Goal: Information Seeking & Learning: Find specific fact

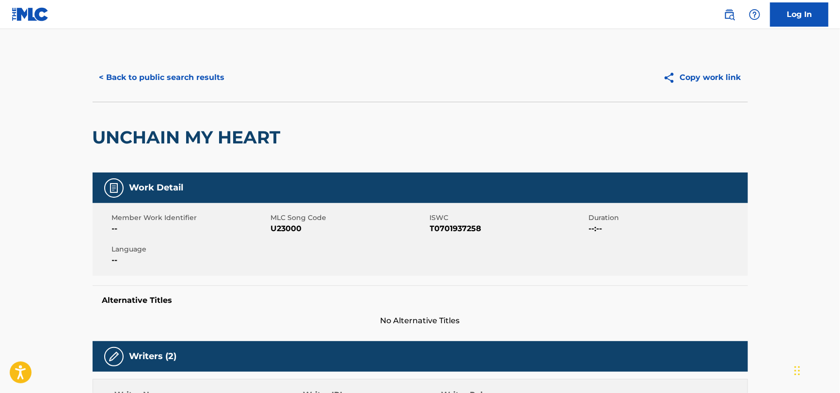
click at [136, 68] on button "< Back to public search results" at bounding box center [162, 77] width 139 height 24
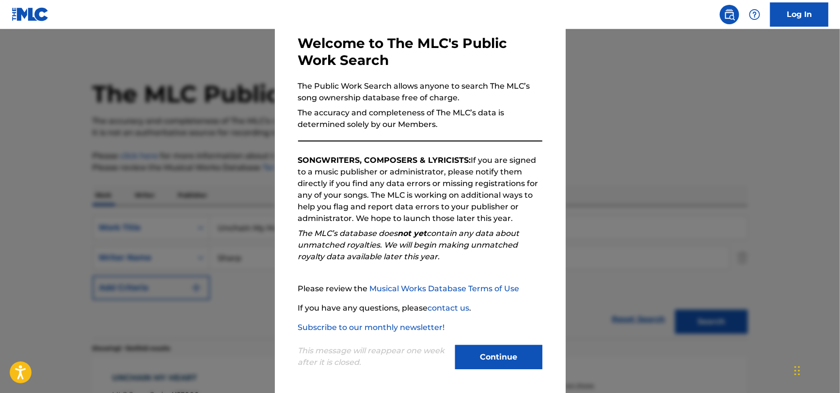
scroll to position [50, 0]
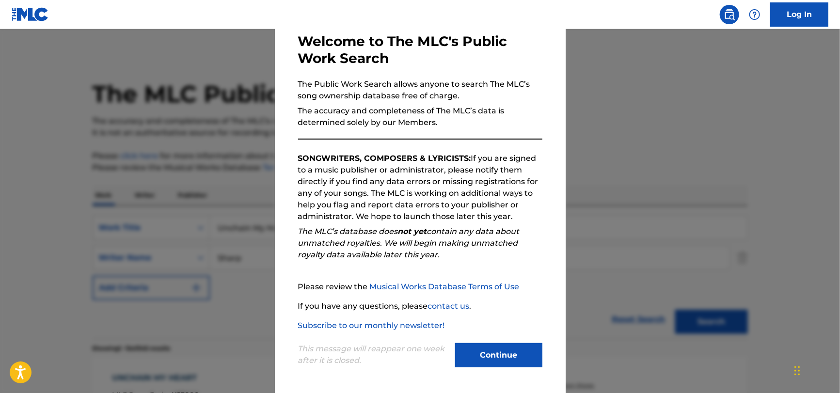
drag, startPoint x: 482, startPoint y: 350, endPoint x: 462, endPoint y: 326, distance: 30.6
click at [482, 350] on button "Continue" at bounding box center [498, 355] width 87 height 24
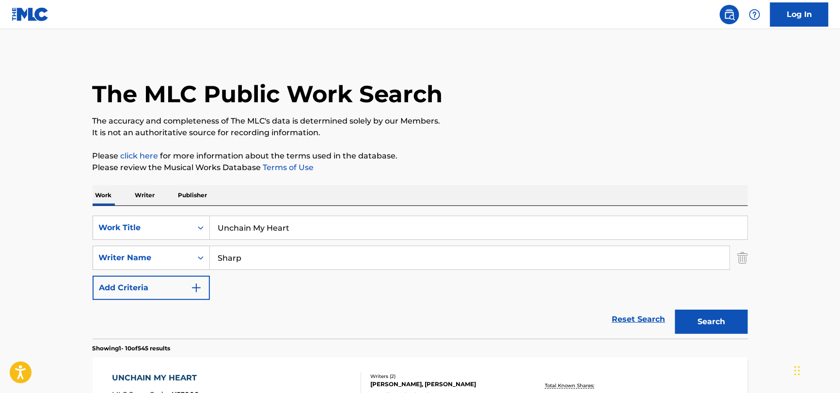
drag, startPoint x: 332, startPoint y: 230, endPoint x: -28, endPoint y: 208, distance: 361.0
click at [0, 208] on html "Accessibility Screen-Reader Guide, Feedback, and Issue Reporting | New window C…" at bounding box center [420, 196] width 840 height 393
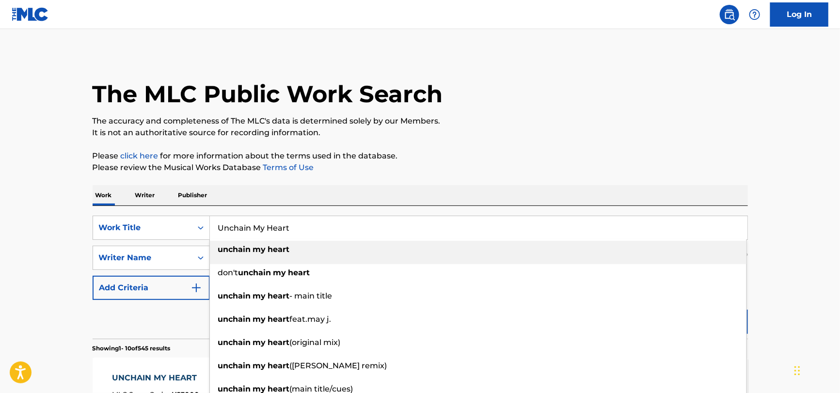
paste input "El Parotas"
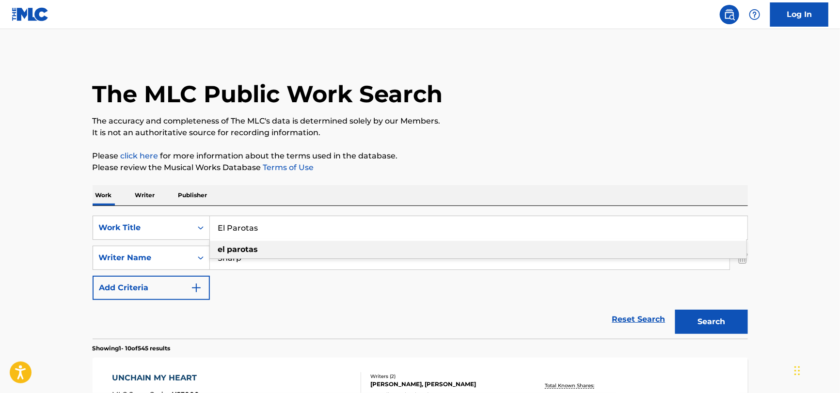
type input "El Parotas"
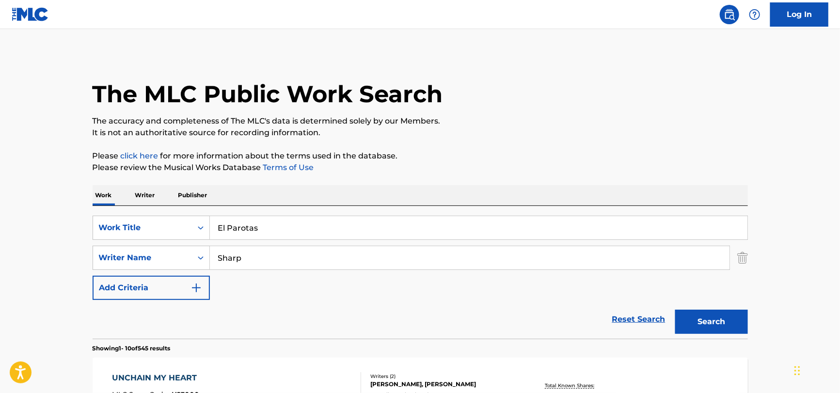
click at [331, 259] on input "Sharp" at bounding box center [470, 257] width 520 height 23
paste input "[PERSON_NAME]"
drag, startPoint x: 240, startPoint y: 257, endPoint x: 75, endPoint y: 244, distance: 165.8
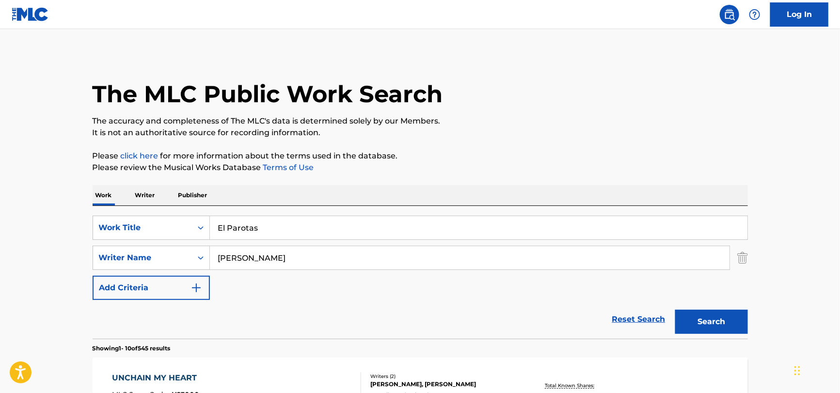
click at [274, 263] on input "[PERSON_NAME]" at bounding box center [470, 257] width 520 height 23
click at [676, 310] on button "Search" at bounding box center [712, 322] width 73 height 24
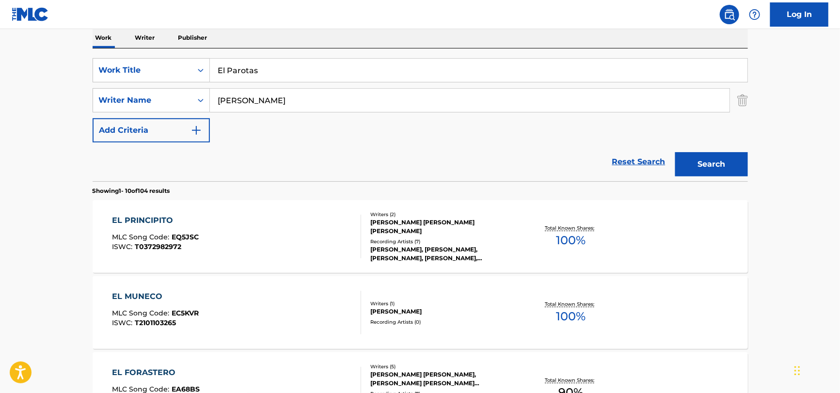
scroll to position [48, 0]
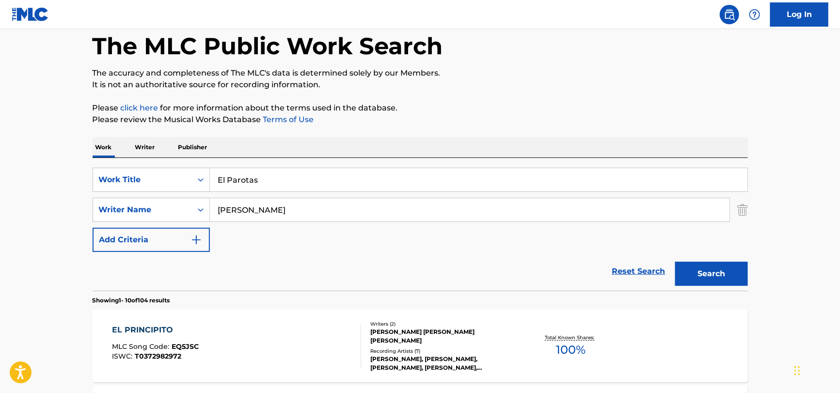
click at [279, 214] on input "[PERSON_NAME]" at bounding box center [470, 209] width 520 height 23
click at [280, 212] on input "[PERSON_NAME]" at bounding box center [470, 209] width 520 height 23
click at [280, 211] on input "[PERSON_NAME]" at bounding box center [470, 209] width 520 height 23
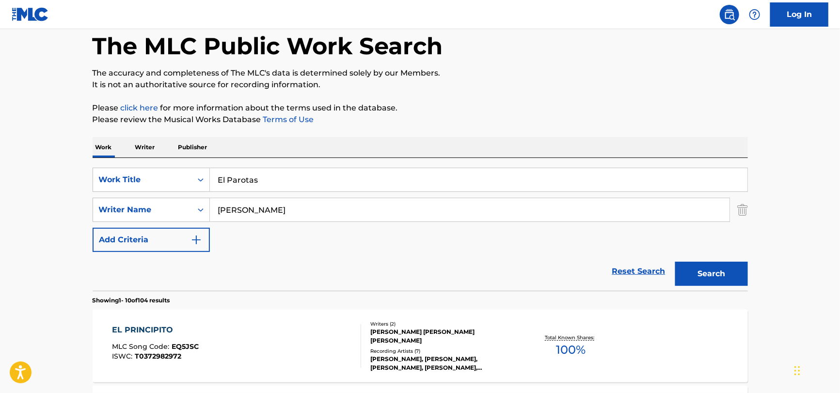
paste input "[PERSON_NAME]"
type input "[PERSON_NAME]"
click at [693, 285] on button "Search" at bounding box center [712, 274] width 73 height 24
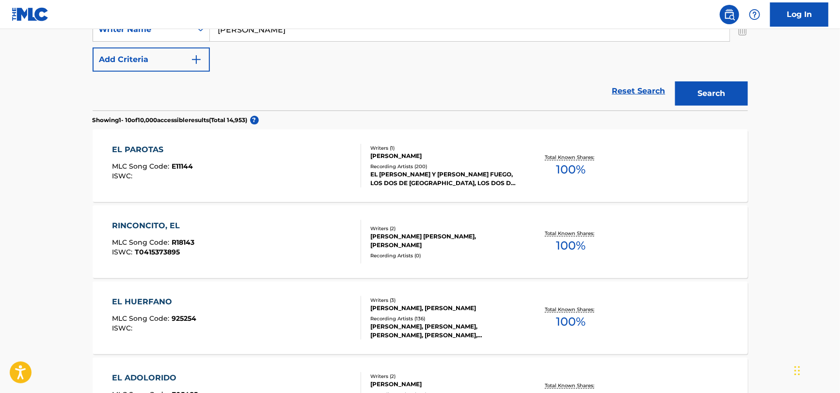
scroll to position [242, 0]
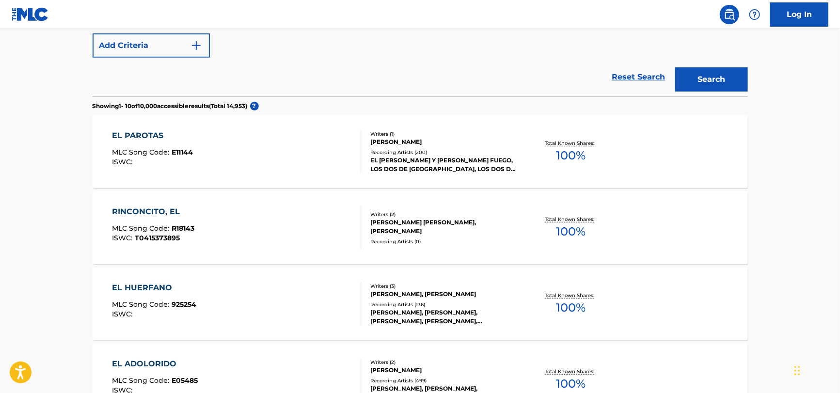
click at [351, 149] on div "EL PAROTAS MLC Song Code : E11144 ISWC :" at bounding box center [236, 152] width 249 height 44
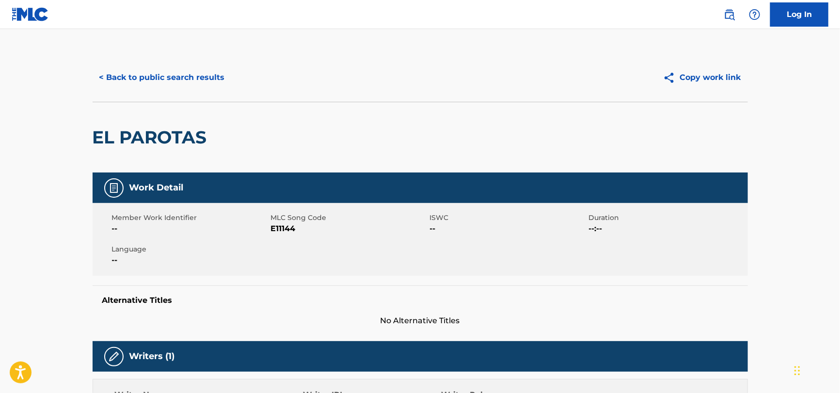
click at [120, 82] on button "< Back to public search results" at bounding box center [162, 77] width 139 height 24
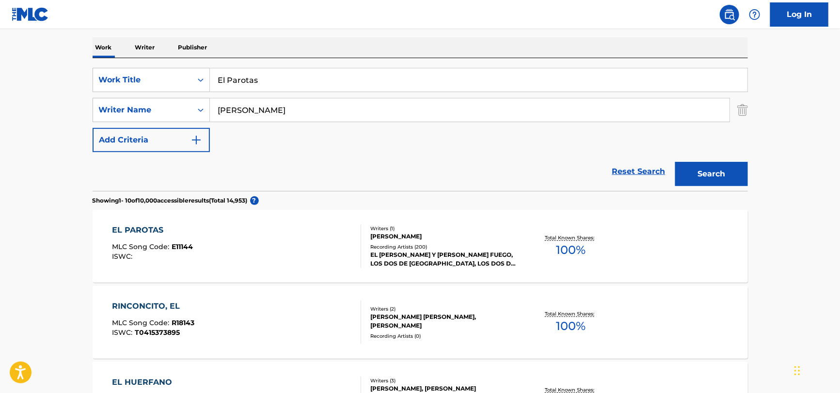
scroll to position [56, 0]
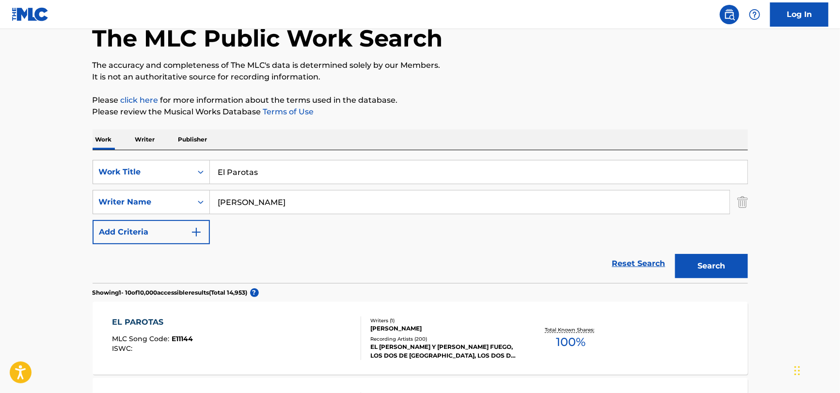
click at [300, 176] on input "El Parotas" at bounding box center [479, 172] width 538 height 23
click at [346, 167] on input "El Parotas" at bounding box center [479, 172] width 538 height 23
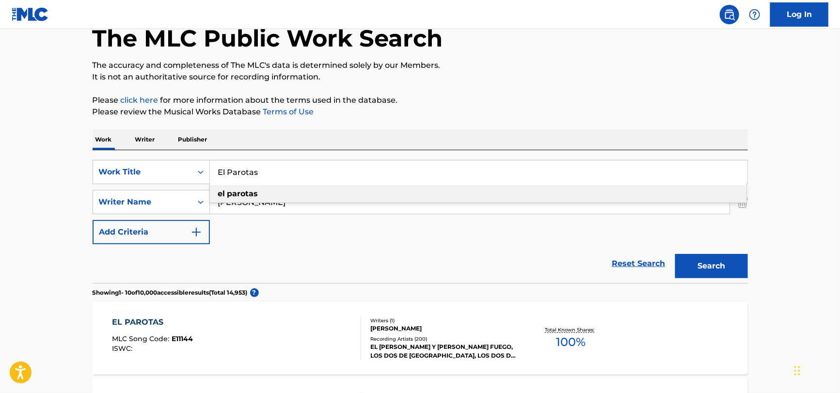
click at [346, 167] on input "El Parotas" at bounding box center [479, 172] width 538 height 23
paste input "[PERSON_NAME] 727"
type input "[PERSON_NAME] 727"
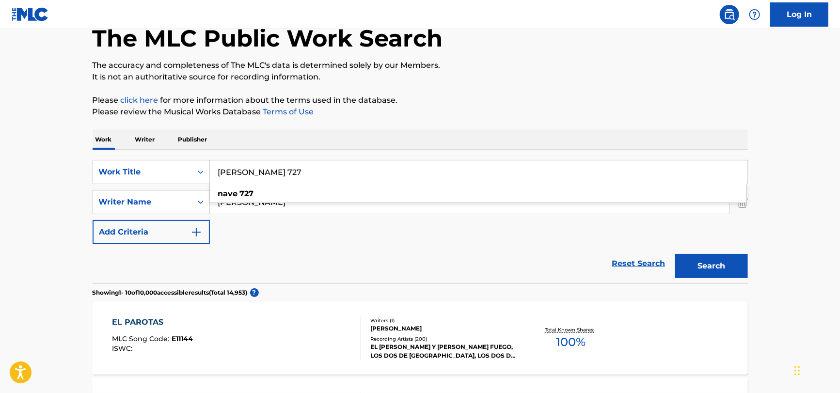
click at [303, 236] on div "SearchWithCriteria51a755bf-0c1e-475b-b9ce-42f9f4dd0242 Work Title [PERSON_NAME]…" at bounding box center [421, 202] width 656 height 84
drag, startPoint x: 266, startPoint y: 203, endPoint x: 97, endPoint y: 210, distance: 168.9
click at [96, 210] on div "SearchWithCriteria27590c92-745d-4af8-9186-6f0474db3f46 Writer Name [PERSON_NAME]" at bounding box center [421, 202] width 656 height 24
click at [676, 254] on button "Search" at bounding box center [712, 266] width 73 height 24
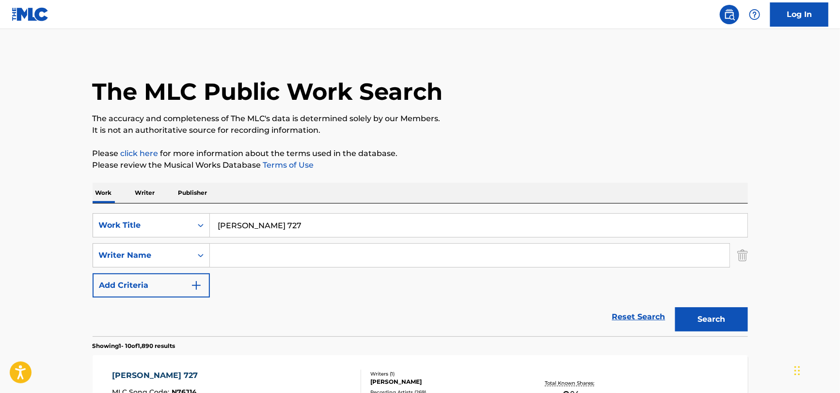
scroll to position [0, 0]
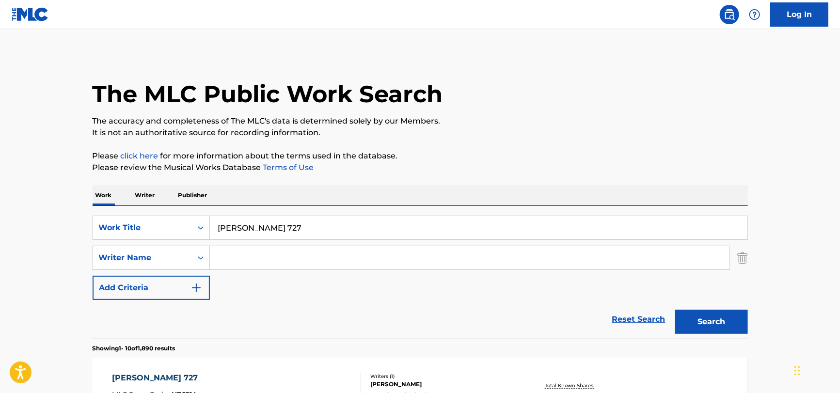
click at [304, 237] on input "[PERSON_NAME] 727" at bounding box center [479, 227] width 538 height 23
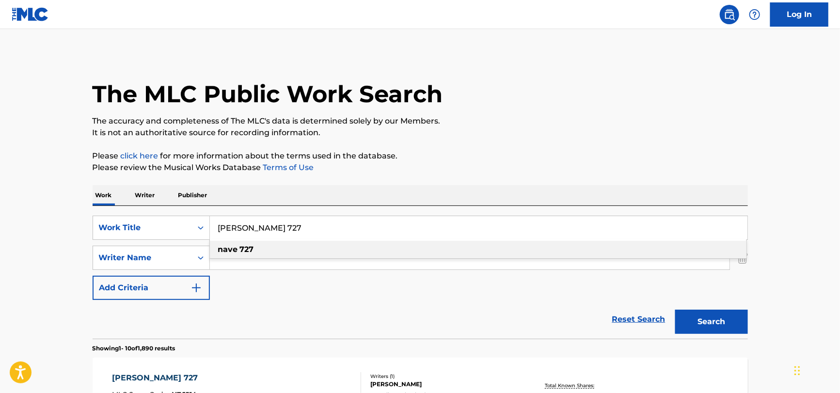
click at [304, 236] on input "[PERSON_NAME] 727" at bounding box center [479, 227] width 538 height 23
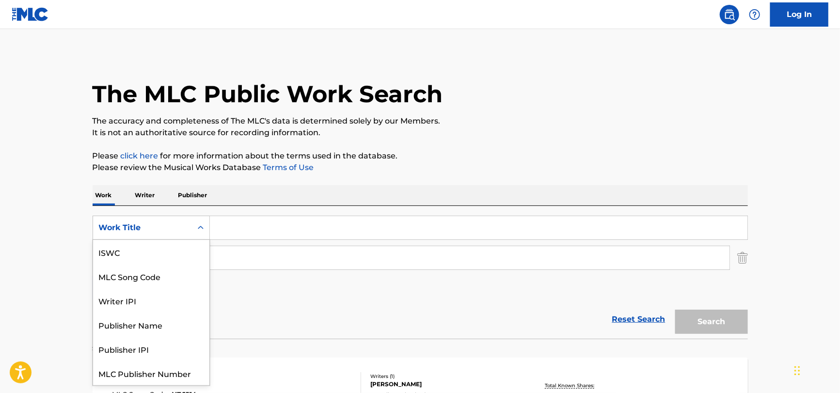
click at [135, 221] on div "Work Title" at bounding box center [142, 228] width 99 height 18
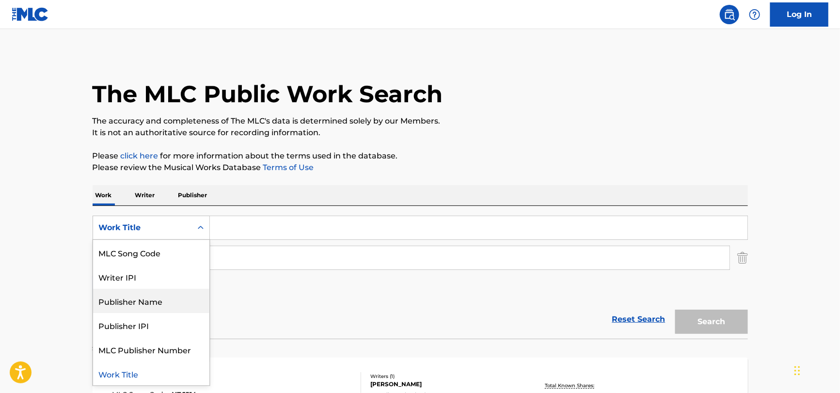
click at [140, 300] on div "Publisher Name" at bounding box center [151, 301] width 116 height 24
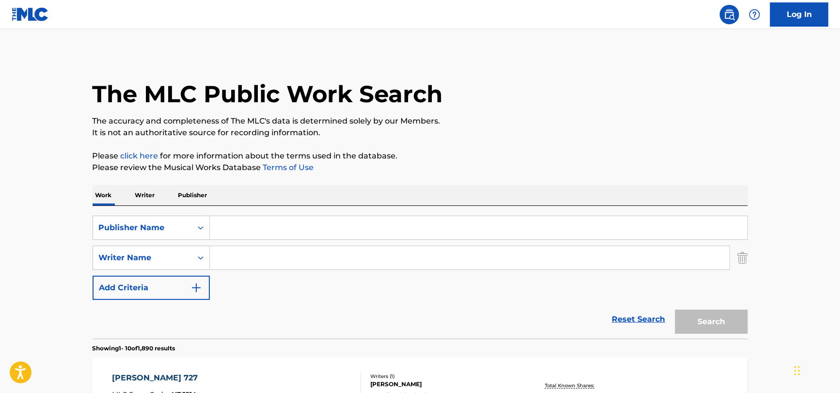
click at [254, 236] on input "Search Form" at bounding box center [479, 227] width 538 height 23
type input "[PERSON_NAME]"
click at [676, 310] on button "Search" at bounding box center [712, 322] width 73 height 24
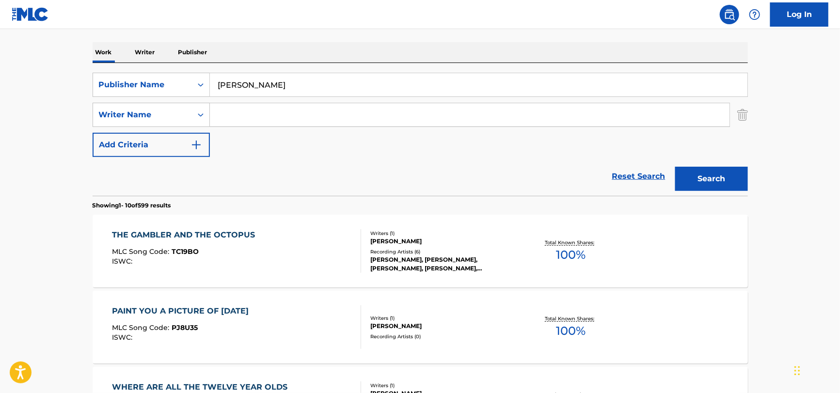
scroll to position [194, 0]
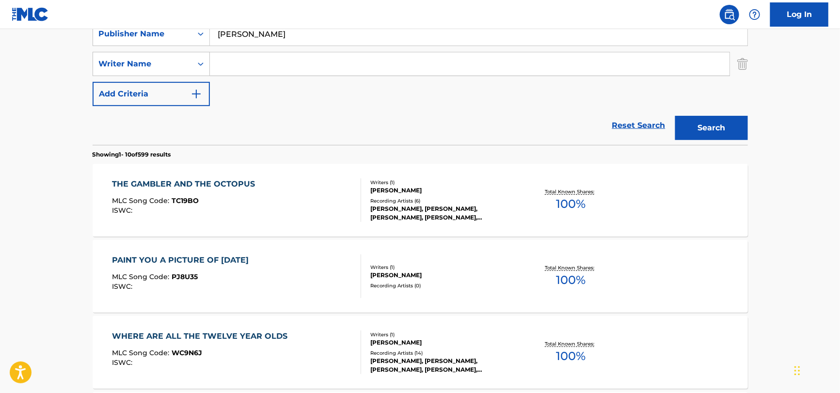
click at [194, 200] on span "TC19BO" at bounding box center [185, 200] width 27 height 9
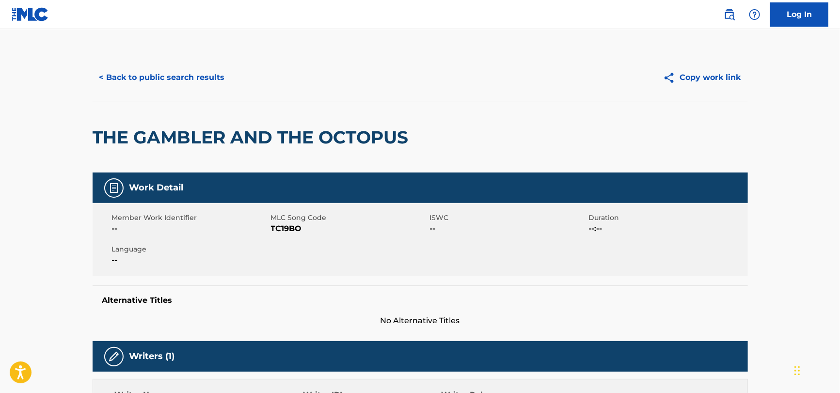
click at [124, 74] on button "< Back to public search results" at bounding box center [162, 77] width 139 height 24
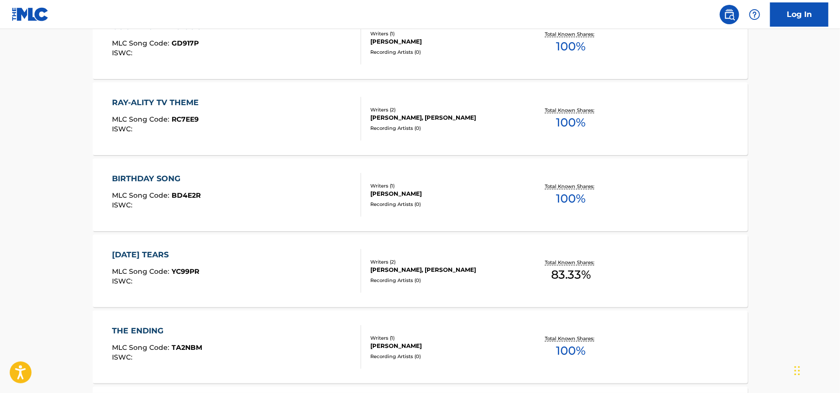
scroll to position [582, 0]
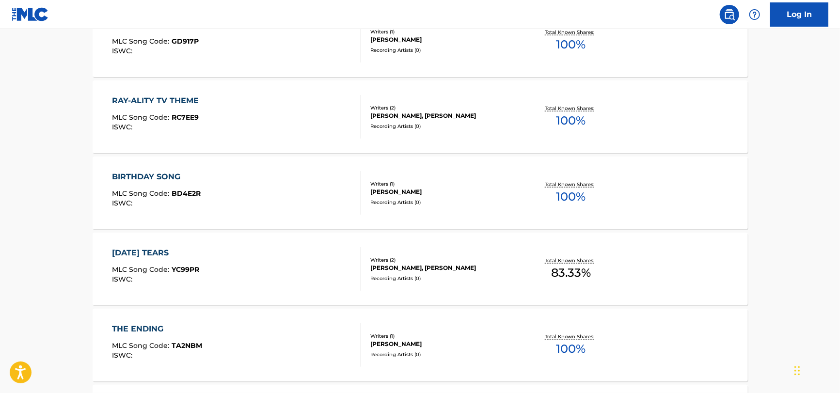
click at [287, 275] on div "[DATE] TEARS MLC Song Code : YC99PR ISWC :" at bounding box center [236, 269] width 249 height 44
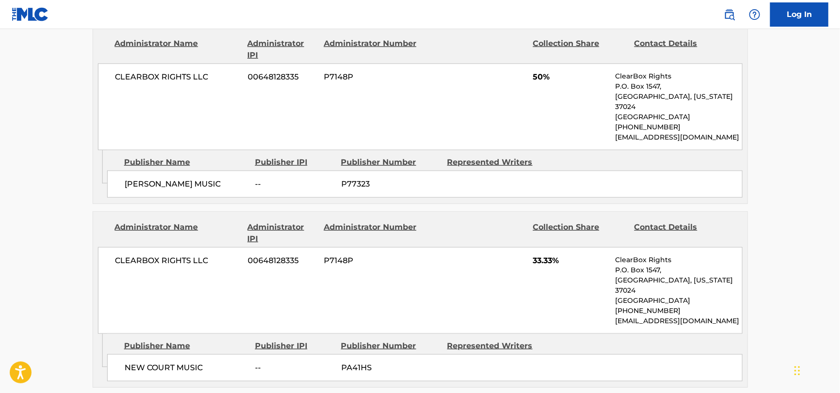
scroll to position [435, 0]
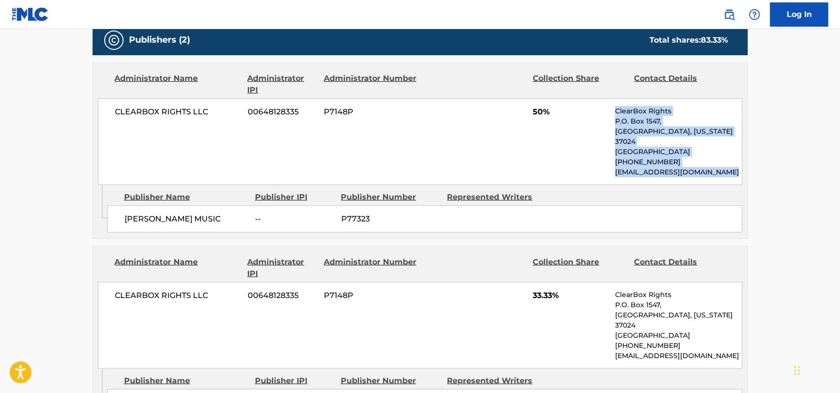
drag, startPoint x: 553, startPoint y: 121, endPoint x: 735, endPoint y: 167, distance: 188.1
click at [735, 167] on div "CLEARBOX RIGHTS LLC 00648128335 P7148P 50% ClearBox Rights P.O. [GEOGRAPHIC_DAT…" at bounding box center [420, 141] width 645 height 87
click at [734, 167] on div "CLEARBOX RIGHTS LLC 00648128335 P7148P 50% ClearBox Rights P.O. [GEOGRAPHIC_DAT…" at bounding box center [420, 141] width 645 height 87
click at [733, 167] on div "CLEARBOX RIGHTS LLC 00648128335 P7148P 50% ClearBox Rights P.O. [GEOGRAPHIC_DAT…" at bounding box center [420, 141] width 645 height 87
drag, startPoint x: 734, startPoint y: 167, endPoint x: 574, endPoint y: 124, distance: 165.9
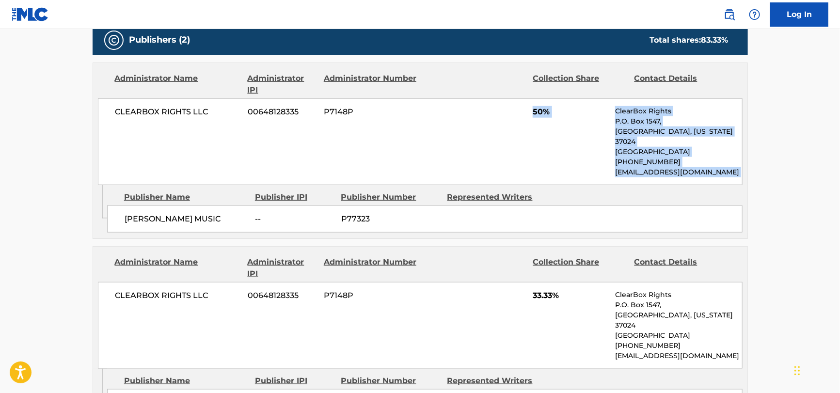
click at [543, 113] on div "CLEARBOX RIGHTS LLC 00648128335 P7148P 50% ClearBox Rights P.O. [GEOGRAPHIC_DAT…" at bounding box center [420, 141] width 645 height 87
click at [574, 124] on div "CLEARBOX RIGHTS LLC 00648128335 P7148P 50% ClearBox Rights P.O. [GEOGRAPHIC_DAT…" at bounding box center [420, 141] width 645 height 87
drag, startPoint x: 597, startPoint y: 104, endPoint x: 748, endPoint y: 168, distance: 164.3
click at [748, 168] on div "< Back to public search results Copy work link [DATE] TEARS Work Detail Member …" at bounding box center [420, 58] width 679 height 881
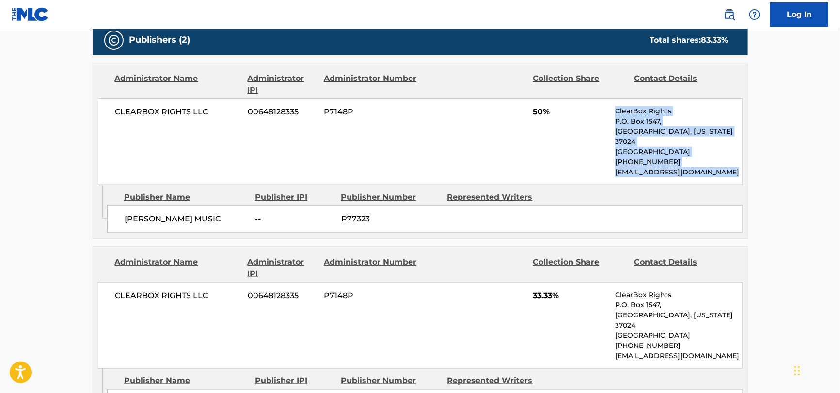
drag, startPoint x: 734, startPoint y: 165, endPoint x: 596, endPoint y: 113, distance: 147.0
click at [596, 116] on div "CLEARBOX RIGHTS LLC 00648128335 P7148P 50% ClearBox Rights P.O. [GEOGRAPHIC_DAT…" at bounding box center [420, 141] width 645 height 87
click at [596, 113] on span "50%" at bounding box center [570, 112] width 75 height 12
drag, startPoint x: 596, startPoint y: 113, endPoint x: 749, endPoint y: 168, distance: 162.6
click at [749, 168] on div "< Back to public search results Copy work link [DATE] TEARS Work Detail Member …" at bounding box center [420, 58] width 679 height 881
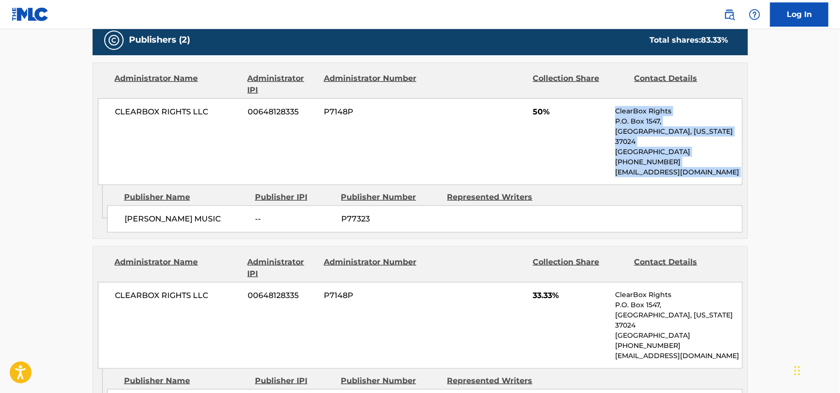
click at [584, 148] on div "CLEARBOX RIGHTS LLC 00648128335 P7148P 50% ClearBox Rights P.O. [GEOGRAPHIC_DAT…" at bounding box center [420, 141] width 645 height 87
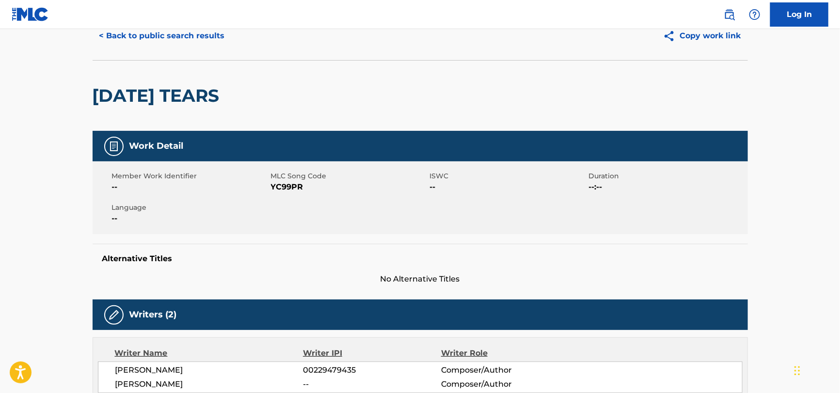
scroll to position [0, 0]
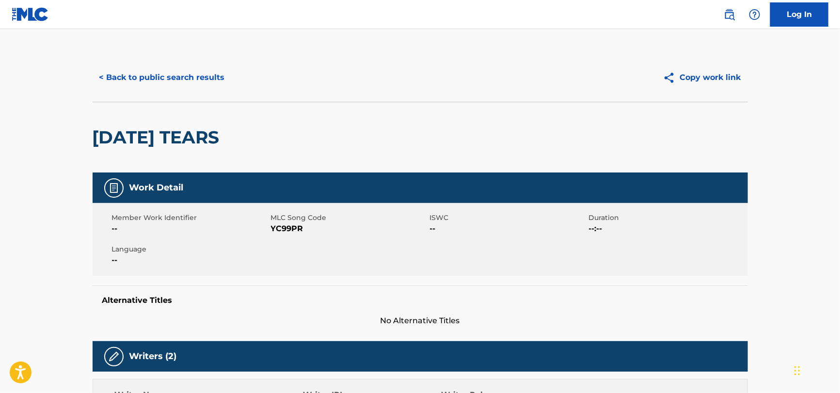
click at [169, 81] on button "< Back to public search results" at bounding box center [162, 77] width 139 height 24
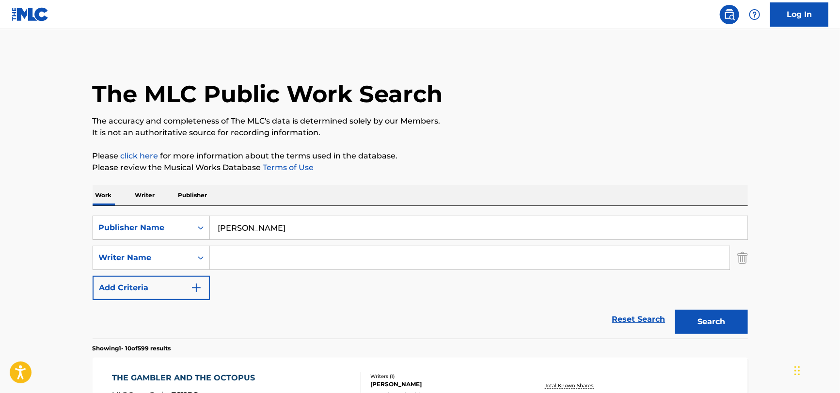
drag, startPoint x: 371, startPoint y: 225, endPoint x: 171, endPoint y: 229, distance: 200.3
click at [171, 229] on div "SearchWithCriteria2ccfdfde-6bf1-4674-9ea4-9e8d324db350 Publisher Name [PERSON_N…" at bounding box center [421, 228] width 656 height 24
paste input "Take My Hand by [PERSON_NAME]"
type input "Take My Hand by [PERSON_NAME]"
click at [335, 258] on input "Search Form" at bounding box center [470, 257] width 520 height 23
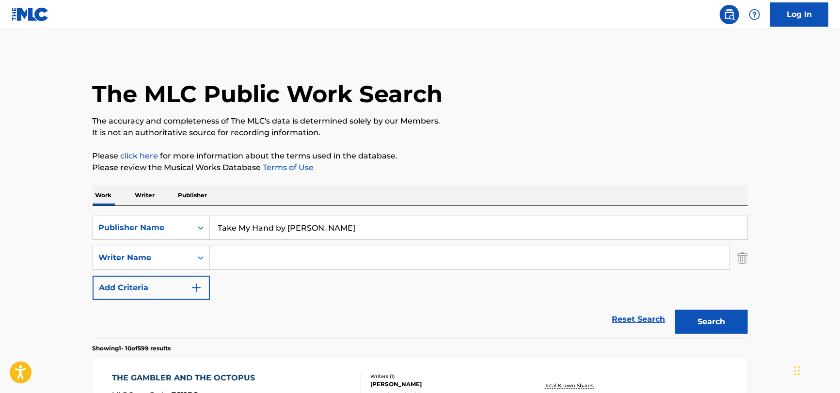
paste input "Aitchison"
type input "Aitchison"
drag, startPoint x: 354, startPoint y: 225, endPoint x: 274, endPoint y: 244, distance: 81.9
click at [274, 244] on div "SearchWithCriteria2ccfdfde-6bf1-4674-9ea4-9e8d324db350 Publisher Name Take My H…" at bounding box center [421, 258] width 656 height 84
type input "Take My Hand"
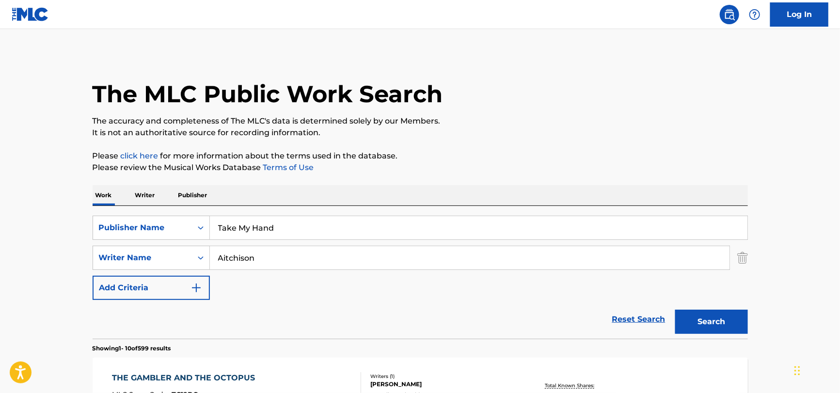
click at [309, 253] on input "Aitchison" at bounding box center [470, 257] width 520 height 23
click at [676, 310] on button "Search" at bounding box center [712, 322] width 73 height 24
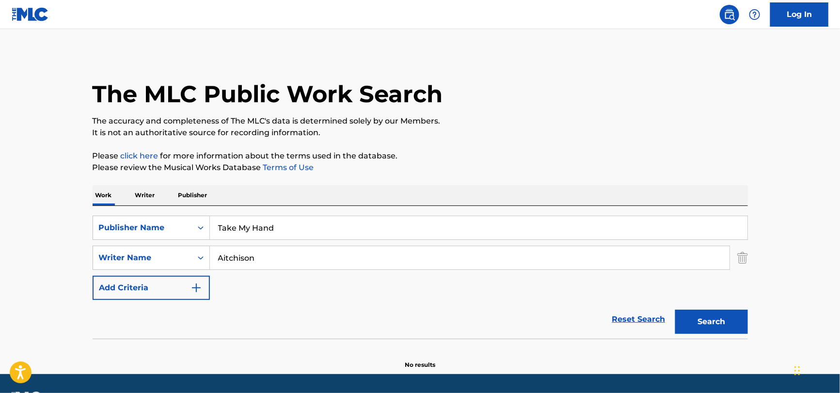
click at [401, 258] on input "Aitchison" at bounding box center [470, 257] width 520 height 23
click at [401, 257] on input "Aitchison" at bounding box center [470, 257] width 520 height 23
paste input "Rechtshaid"
click at [676, 310] on button "Search" at bounding box center [712, 322] width 73 height 24
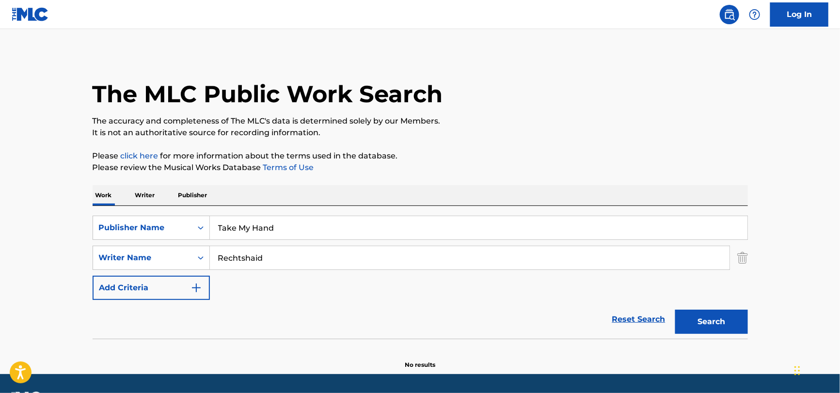
scroll to position [28, 0]
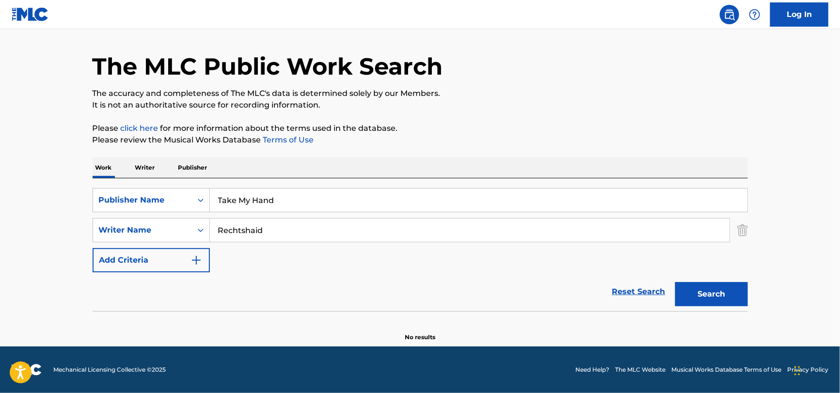
click at [290, 225] on input "Rechtshaid" at bounding box center [470, 230] width 520 height 23
paste input "[PERSON_NAME]"
type input "[PERSON_NAME]"
click at [373, 202] on input "Take My Hand" at bounding box center [479, 200] width 538 height 23
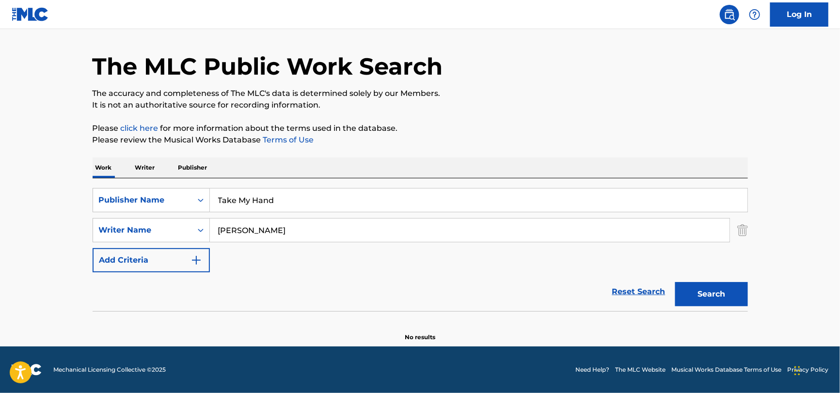
click at [373, 202] on input "Take My Hand" at bounding box center [479, 200] width 538 height 23
click at [676, 282] on button "Search" at bounding box center [712, 294] width 73 height 24
click at [242, 197] on input "Movin on" at bounding box center [479, 200] width 538 height 23
click at [676, 282] on button "Search" at bounding box center [712, 294] width 73 height 24
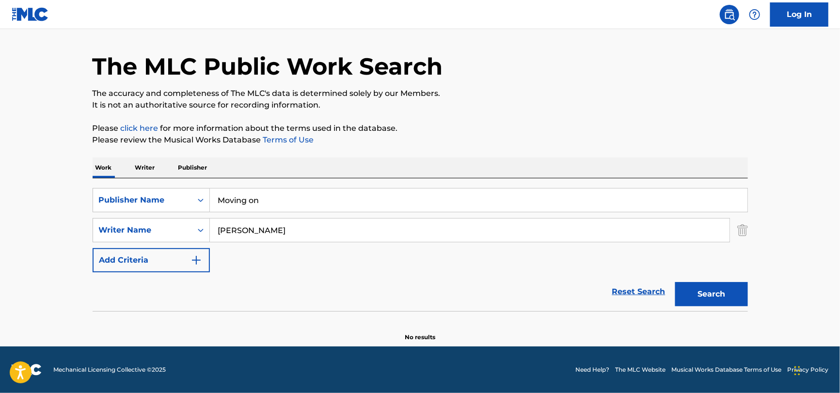
click at [676, 282] on button "Search" at bounding box center [712, 294] width 73 height 24
click at [280, 202] on input "Moving on" at bounding box center [479, 200] width 538 height 23
click at [279, 201] on input "Moving on" at bounding box center [479, 200] width 538 height 23
click at [279, 200] on input "Moving on" at bounding box center [479, 200] width 538 height 23
click at [276, 202] on input "Moving on" at bounding box center [479, 200] width 538 height 23
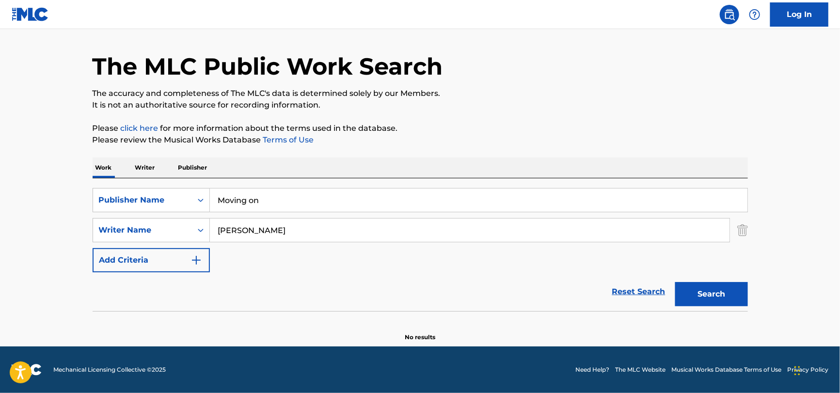
click at [275, 202] on input "Moving on" at bounding box center [479, 200] width 538 height 23
click at [245, 200] on input "Moving on" at bounding box center [479, 200] width 538 height 23
click at [252, 202] on input "Movin' on" at bounding box center [479, 200] width 538 height 23
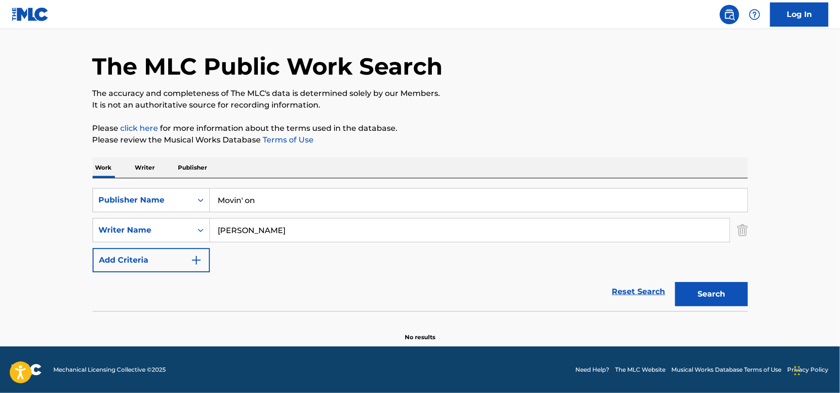
scroll to position [0, 0]
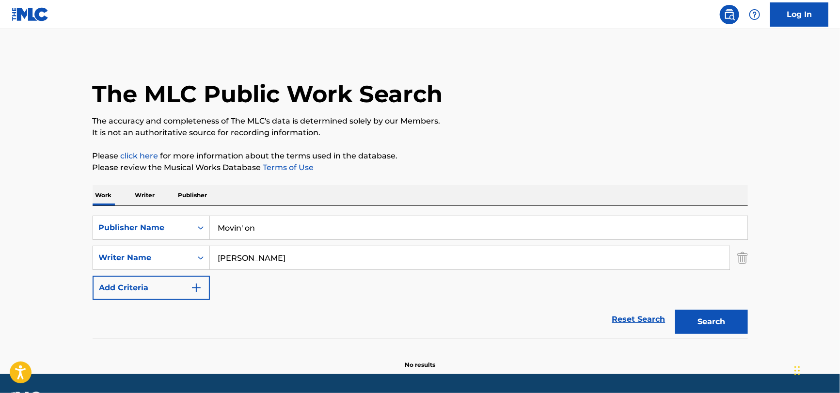
paste input "Cornbread"
type input "Cornbread"
click at [309, 251] on input "[PERSON_NAME]" at bounding box center [470, 257] width 520 height 23
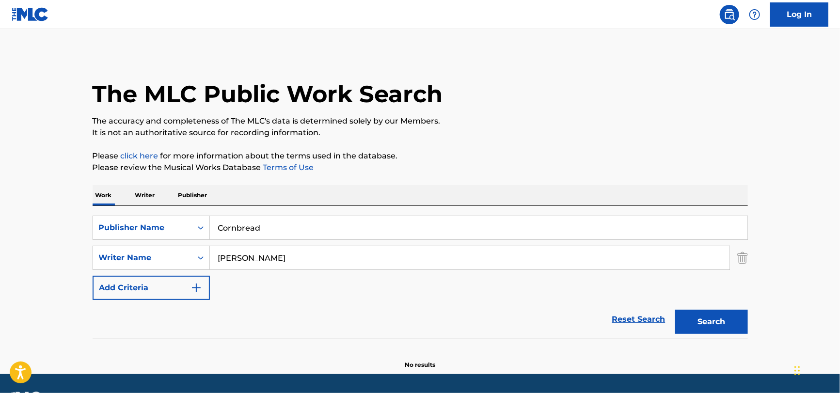
paste input "[PERSON_NAME]"
type input "[PERSON_NAME]"
click at [721, 327] on button "Search" at bounding box center [712, 322] width 73 height 24
click at [265, 205] on div "Work Writer Publisher" at bounding box center [421, 195] width 656 height 20
click at [254, 225] on input "Cornbread" at bounding box center [479, 227] width 538 height 23
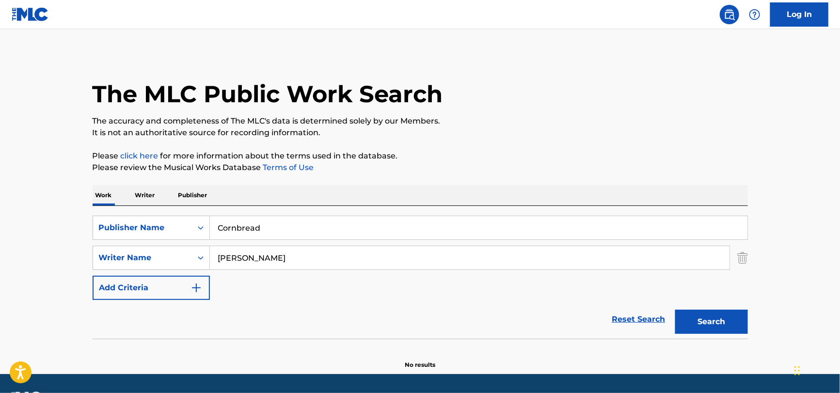
click at [254, 225] on input "Cornbread" at bounding box center [479, 227] width 538 height 23
paste input "[PERSON_NAME]"
type input "Cornbread"
